Goal: Find specific page/section: Find specific page/section

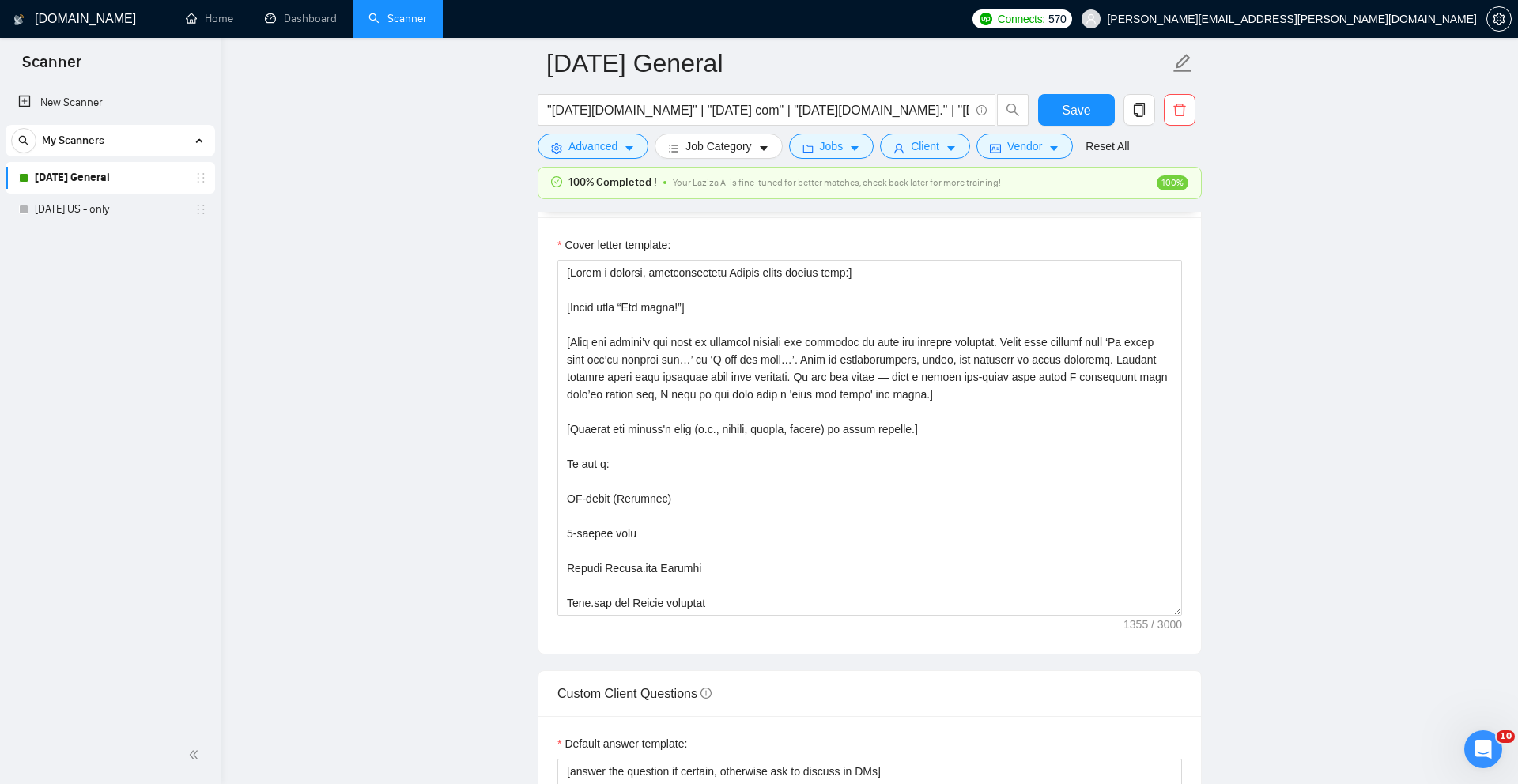
click at [78, 21] on h1 "[DOMAIN_NAME]" at bounding box center [85, 19] width 102 height 38
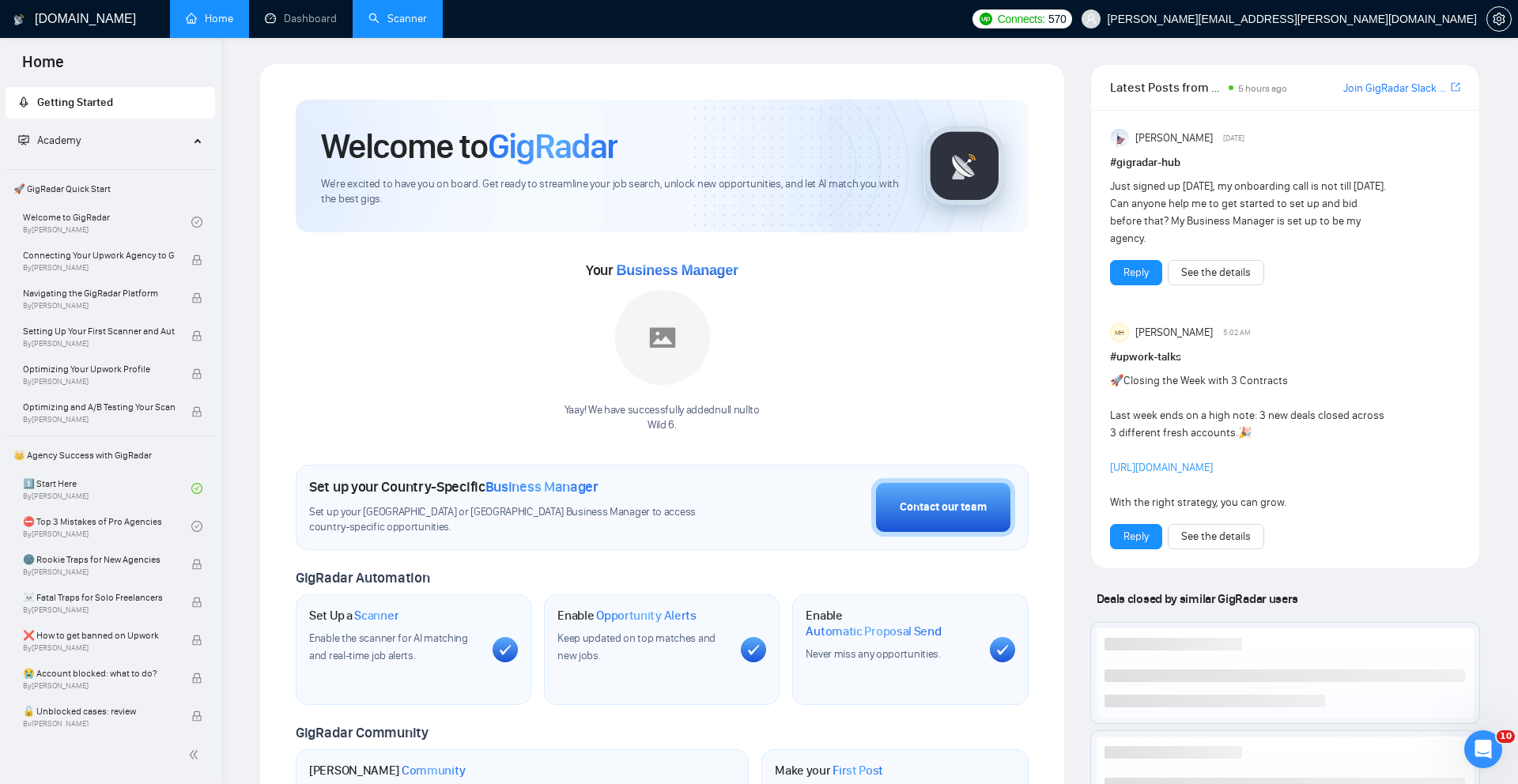
click at [418, 16] on link "Scanner" at bounding box center [397, 18] width 58 height 13
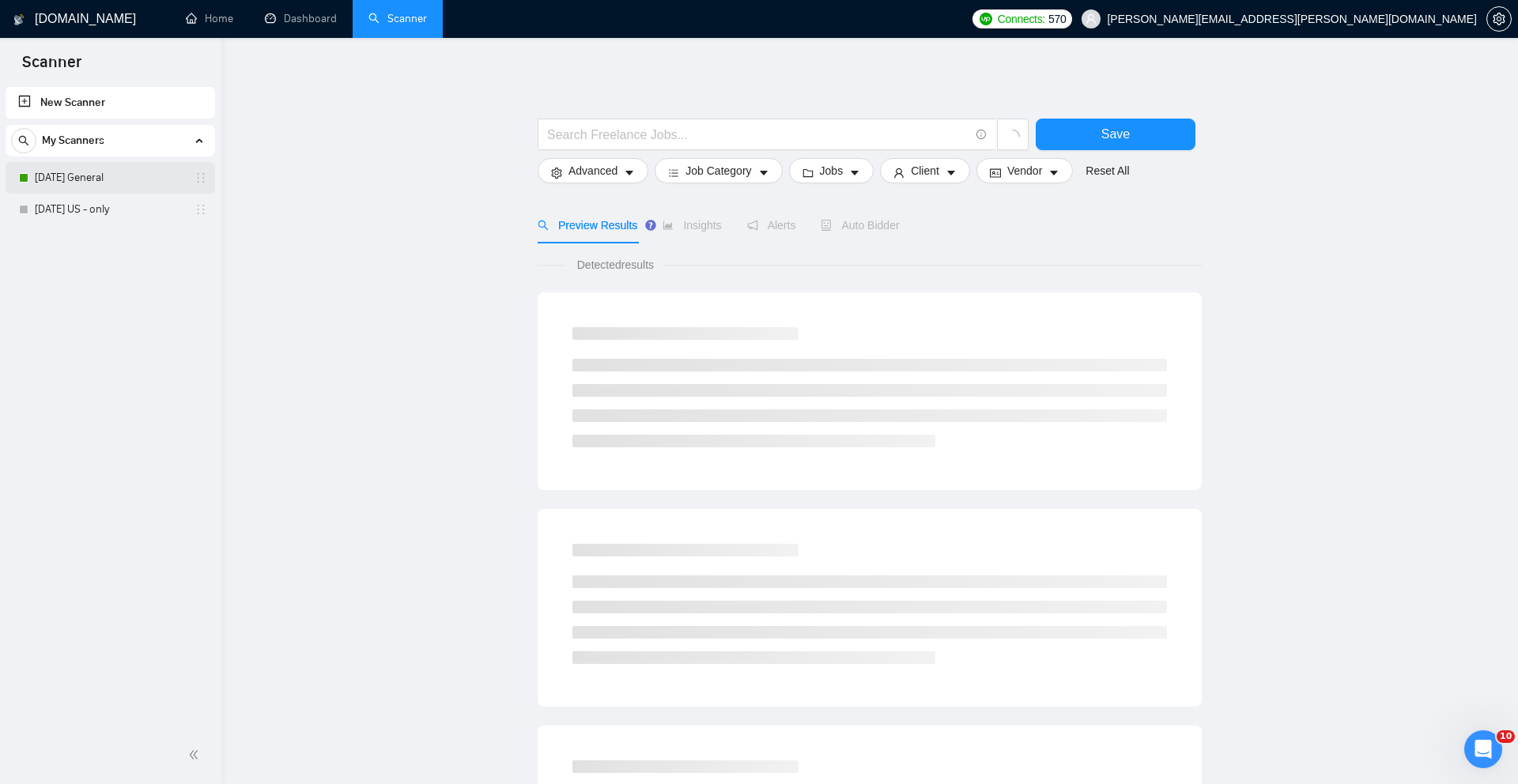
click at [96, 178] on link "[DATE] General" at bounding box center [109, 178] width 150 height 31
